Goal: Task Accomplishment & Management: Manage account settings

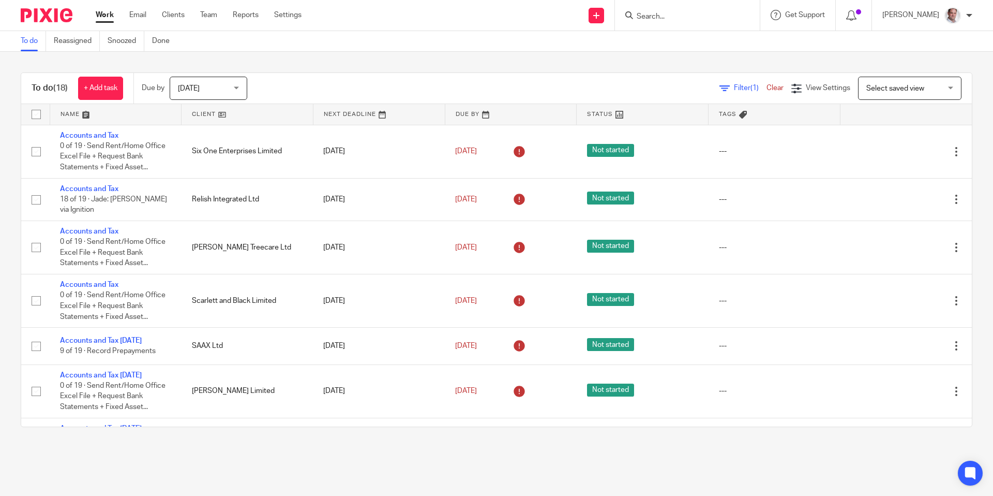
click at [695, 14] on input "Search" at bounding box center [682, 16] width 93 height 9
type input "with honour"
click at [697, 46] on link at bounding box center [721, 49] width 175 height 32
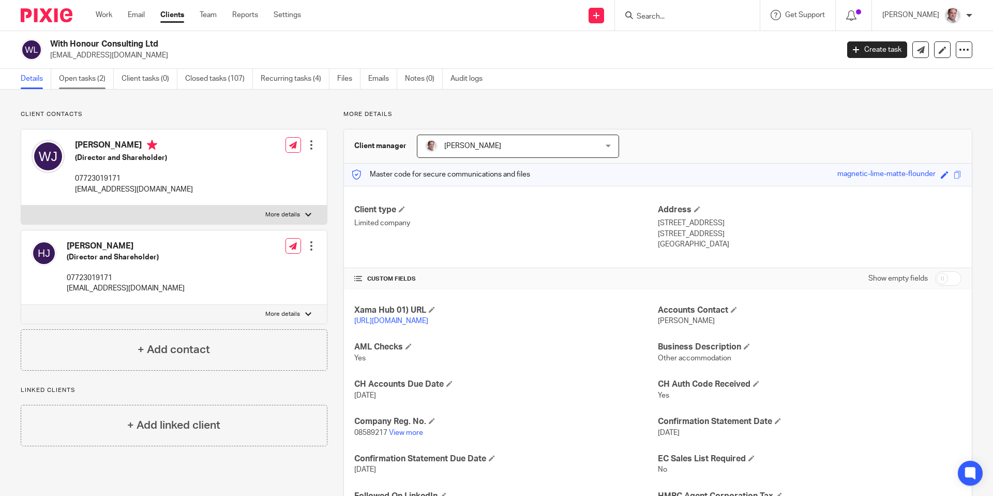
click at [72, 80] on link "Open tasks (2)" at bounding box center [86, 79] width 55 height 20
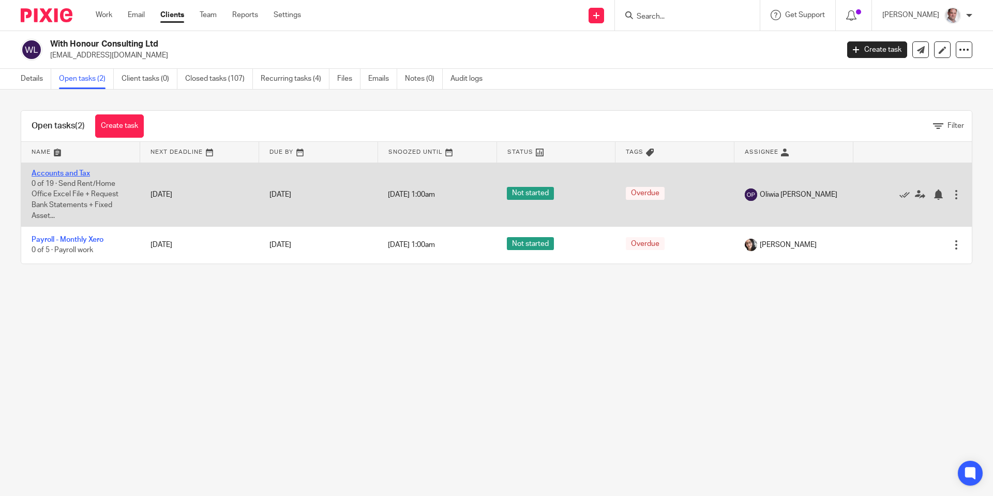
click at [68, 172] on link "Accounts and Tax" at bounding box center [61, 173] width 58 height 7
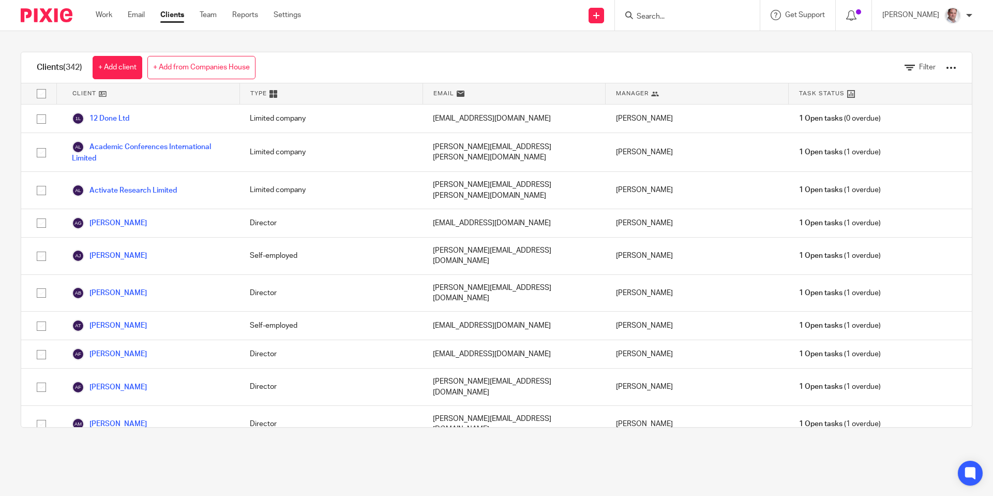
click at [680, 16] on input "Search" at bounding box center [682, 16] width 93 height 9
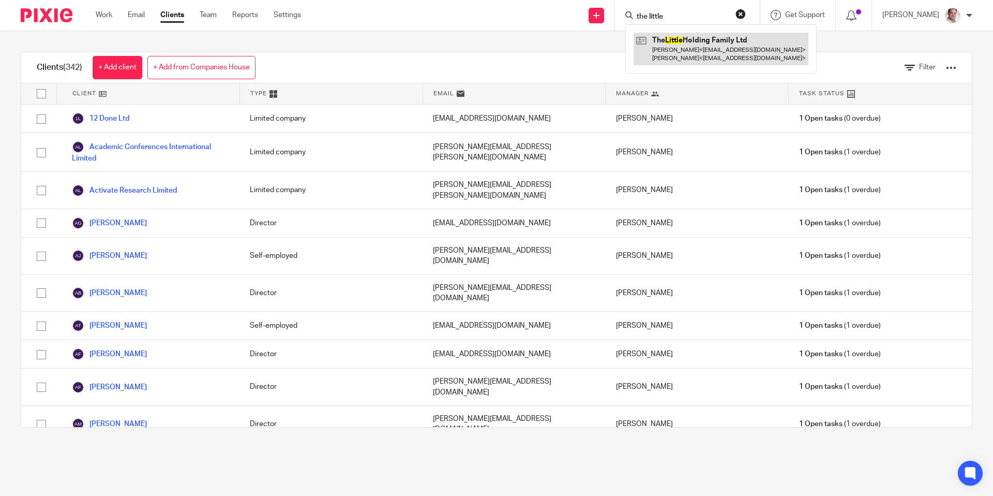
type input "the little"
click at [728, 34] on link at bounding box center [721, 49] width 175 height 32
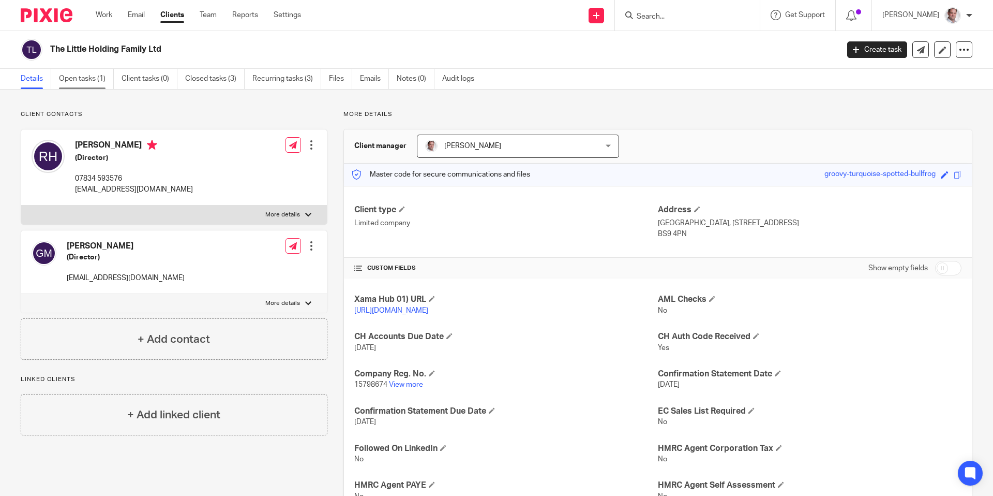
click at [75, 81] on link "Open tasks (1)" at bounding box center [86, 79] width 55 height 20
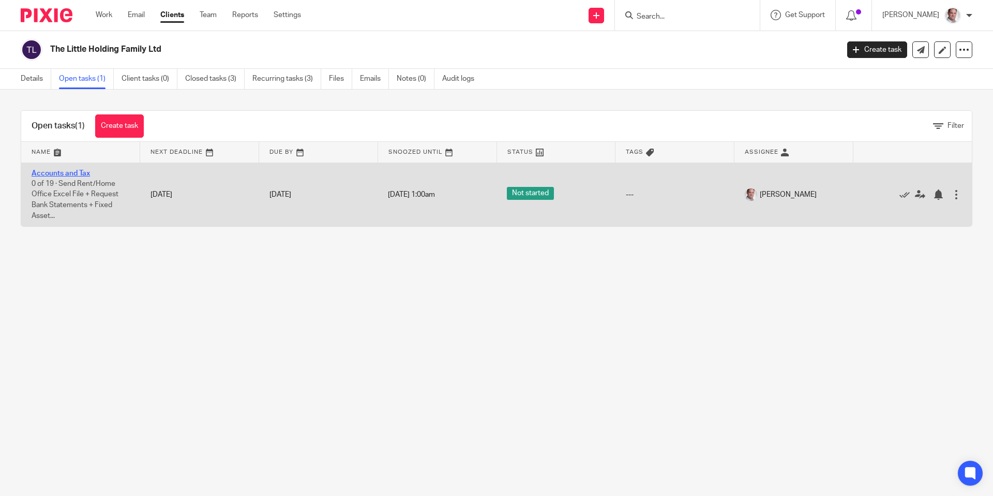
click at [66, 172] on link "Accounts and Tax" at bounding box center [61, 173] width 58 height 7
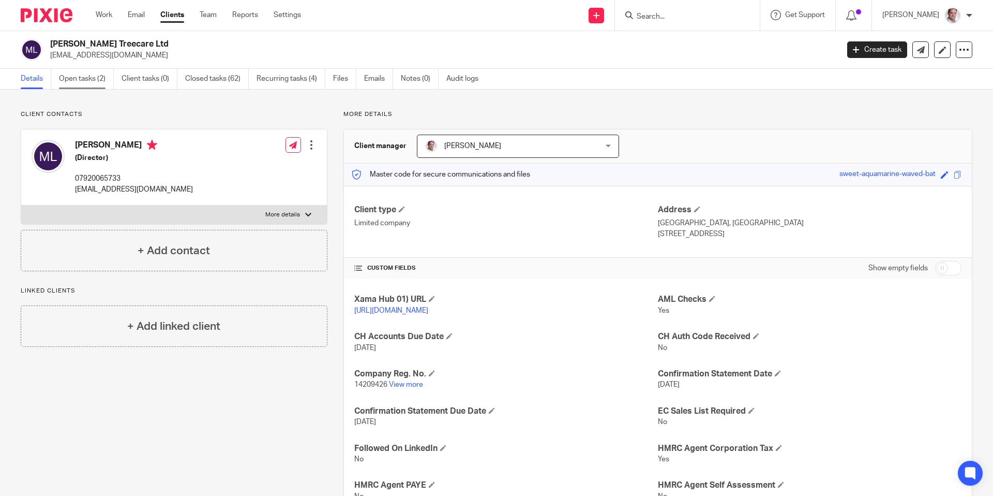
click at [70, 79] on link "Open tasks (2)" at bounding box center [86, 79] width 55 height 20
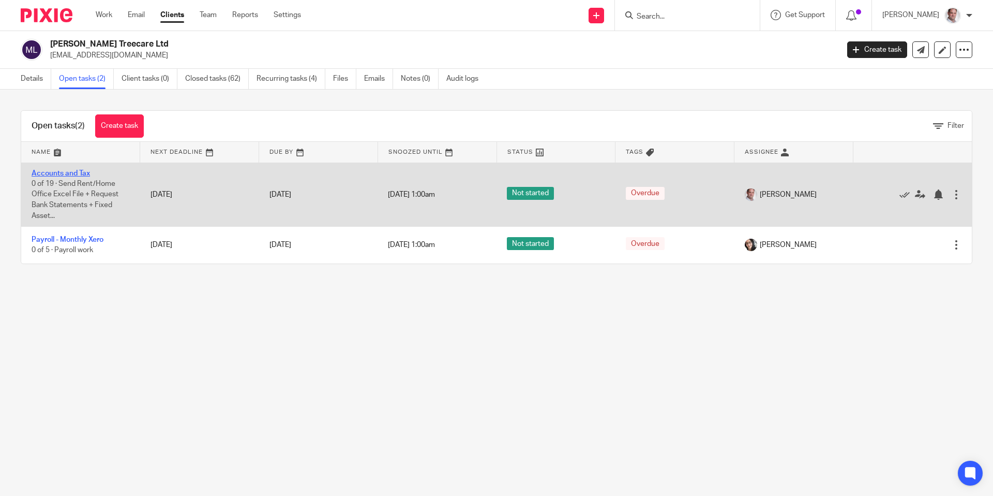
click at [62, 174] on link "Accounts and Tax" at bounding box center [61, 173] width 58 height 7
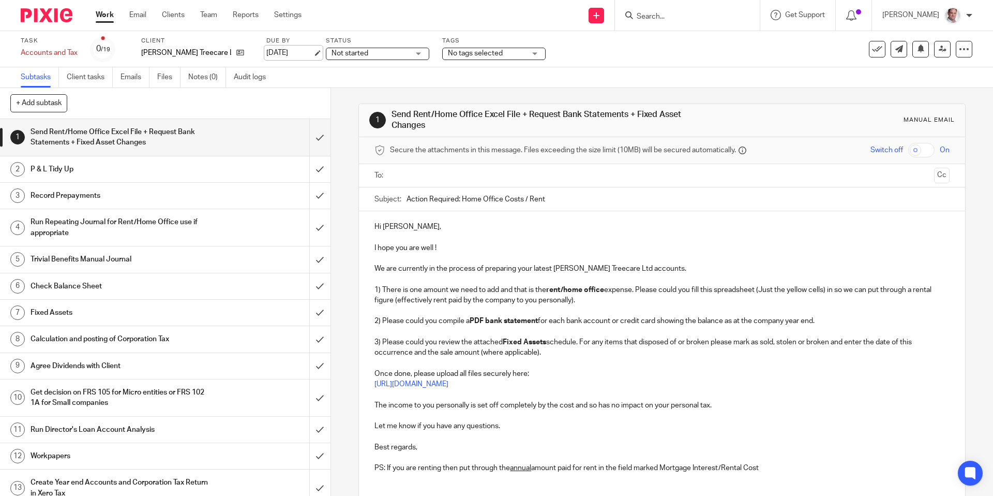
click at [292, 52] on link "[DATE]" at bounding box center [289, 53] width 47 height 11
click at [346, 17] on div "Send new email Create task Add client Get Support Contact via email Check our d…" at bounding box center [655, 15] width 676 height 31
